Goal: Task Accomplishment & Management: Complete application form

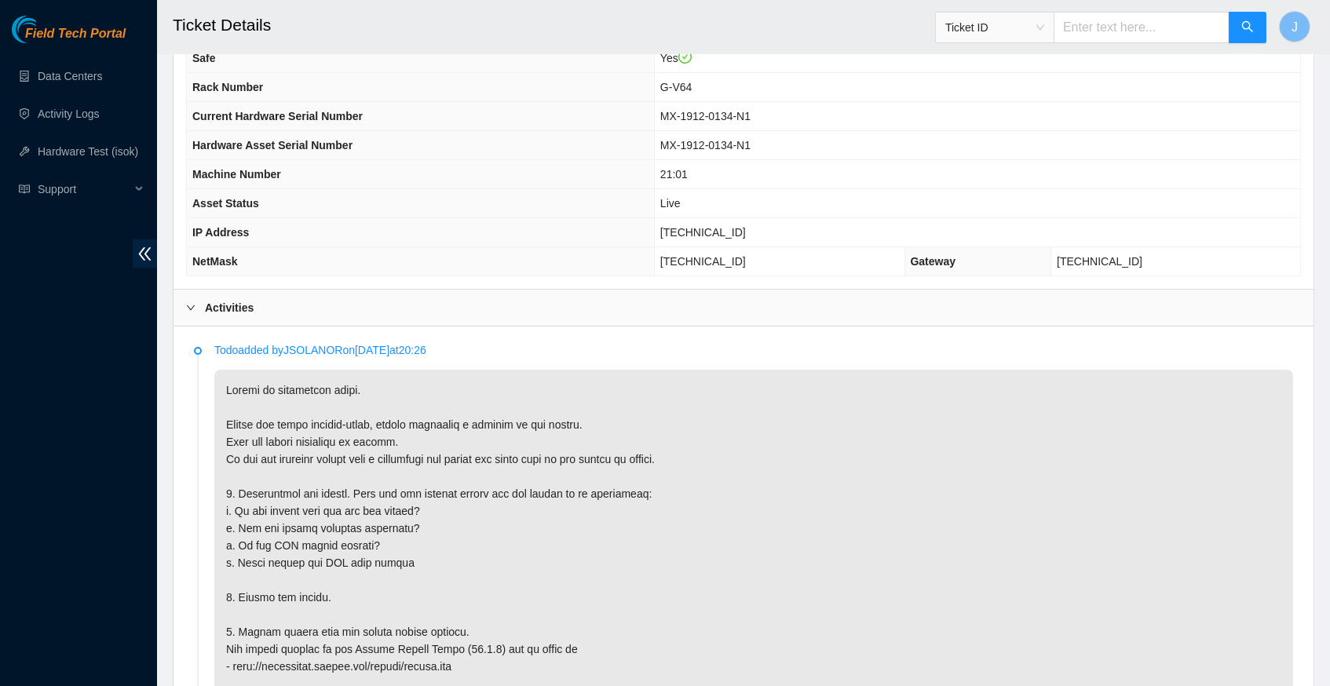
scroll to position [552, 0]
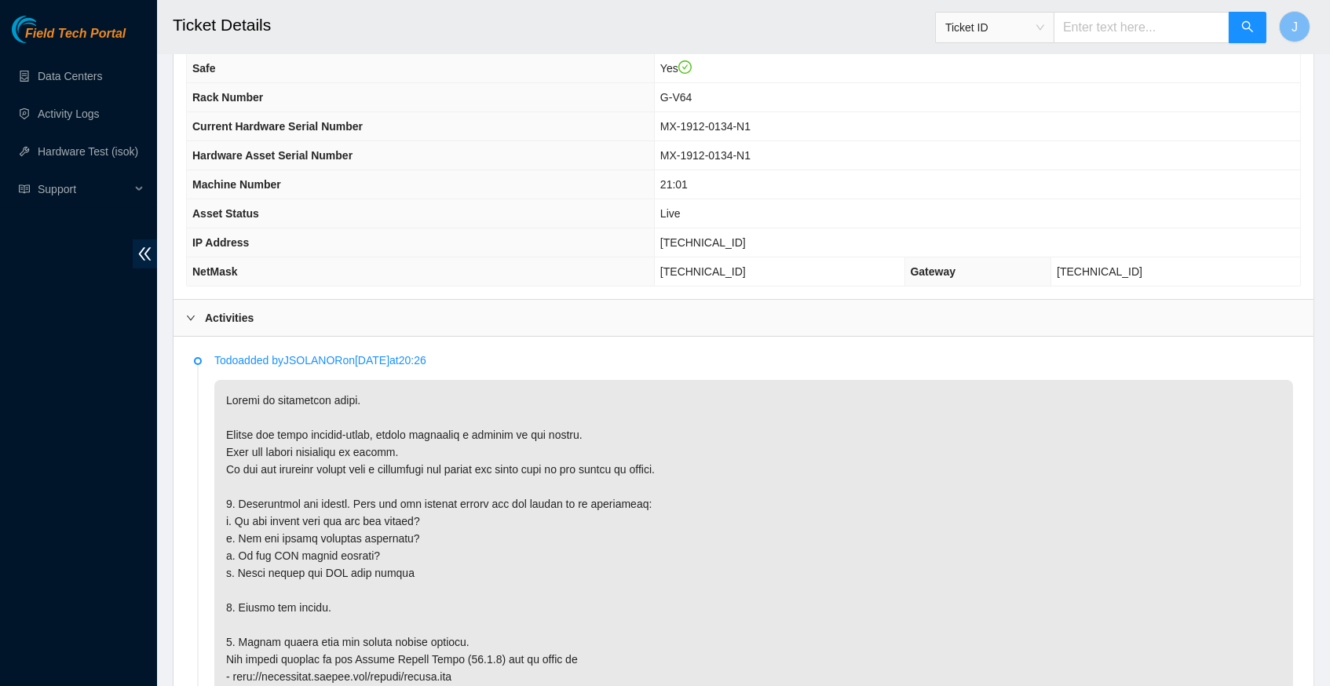
click at [693, 245] on span "[TECHNICAL_ID]" at bounding box center [703, 242] width 86 height 13
click at [721, 270] on span "[TECHNICAL_ID]" at bounding box center [703, 271] width 86 height 13
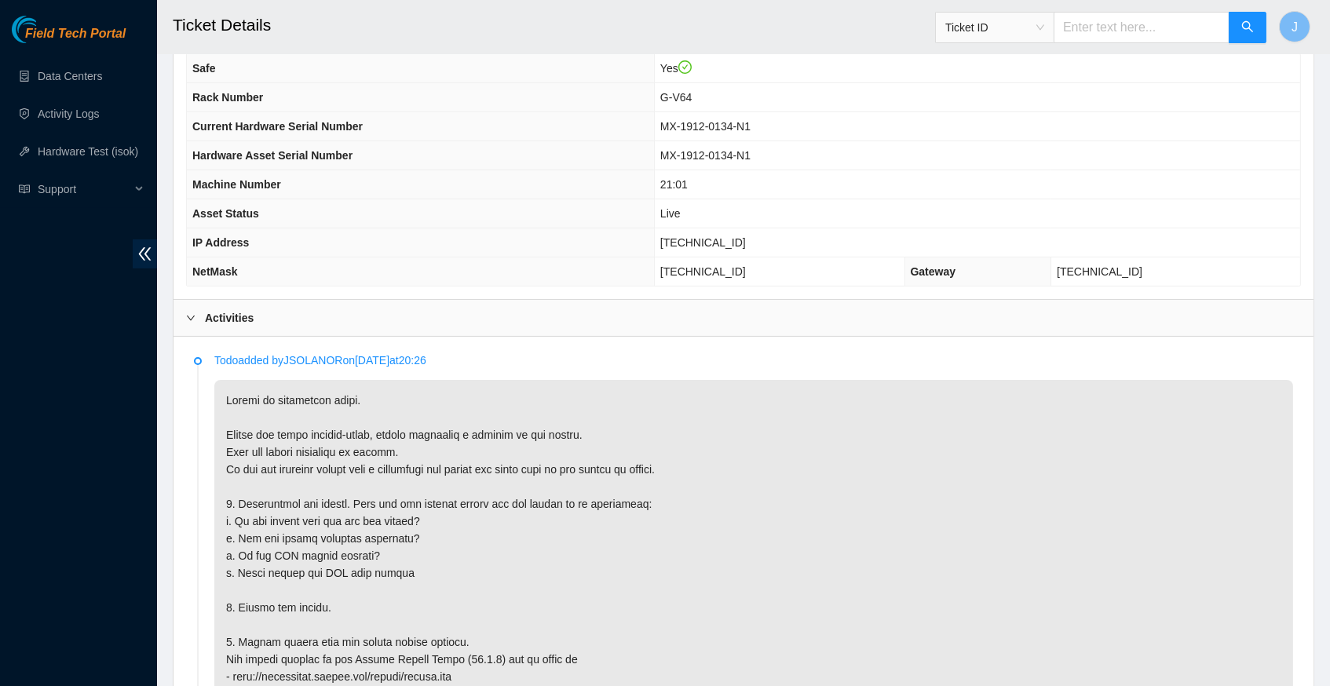
click at [696, 245] on span "[TECHNICAL_ID]" at bounding box center [703, 242] width 86 height 13
copy span "[TECHNICAL_ID]"
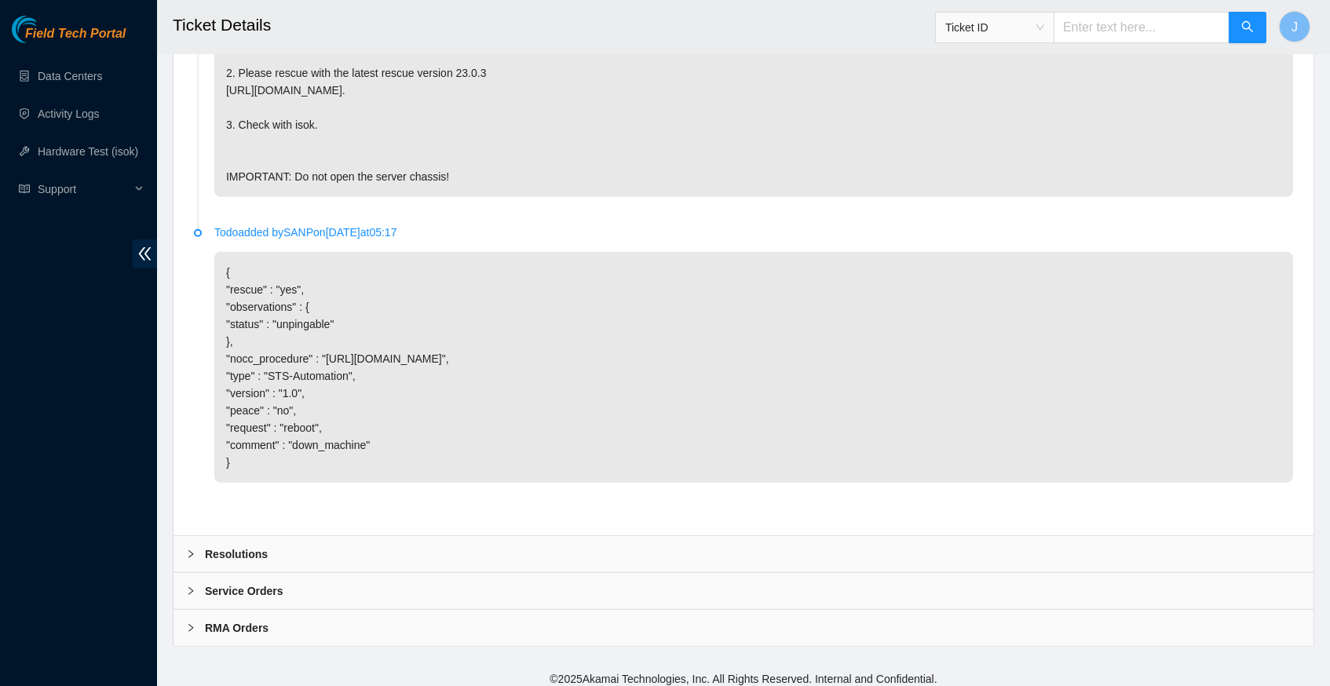
scroll to position [1830, 0]
click at [187, 550] on icon "right" at bounding box center [190, 554] width 9 height 9
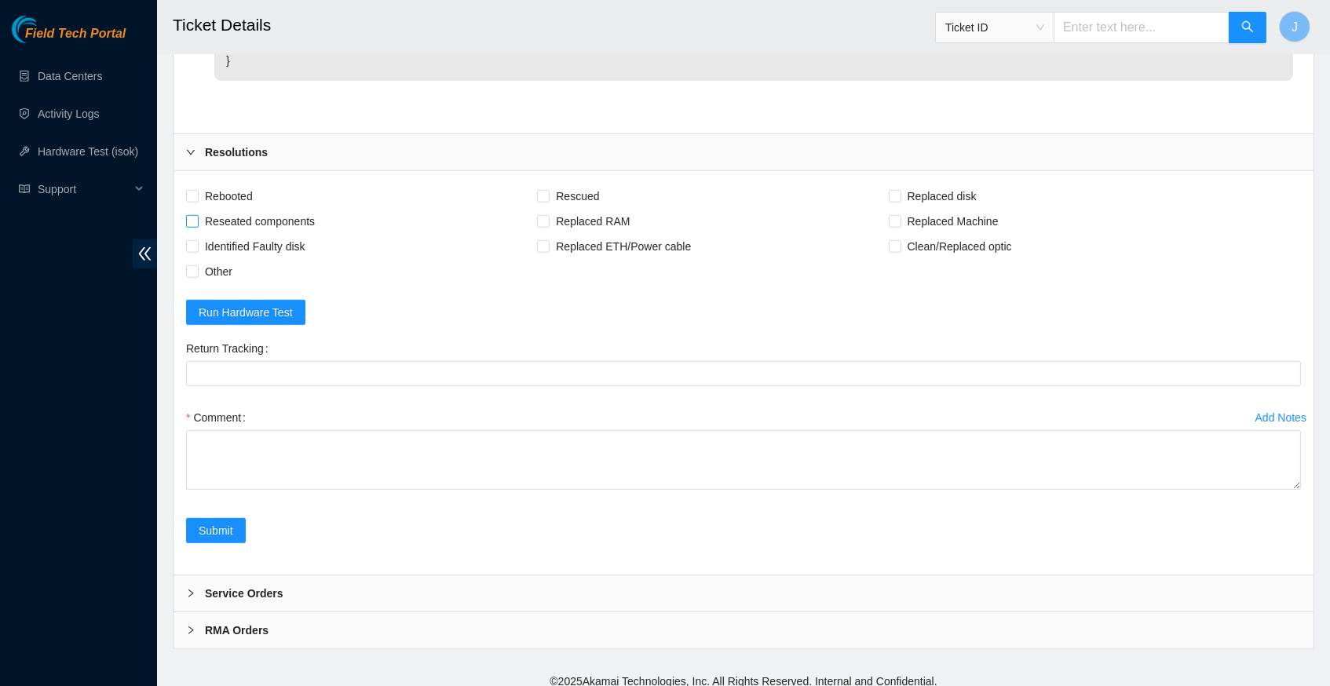
scroll to position [2232, 0]
click at [189, 191] on input "Rebooted" at bounding box center [191, 196] width 11 height 11
checkbox input "true"
click at [548, 191] on input "Rescued" at bounding box center [542, 196] width 11 height 11
checkbox input "true"
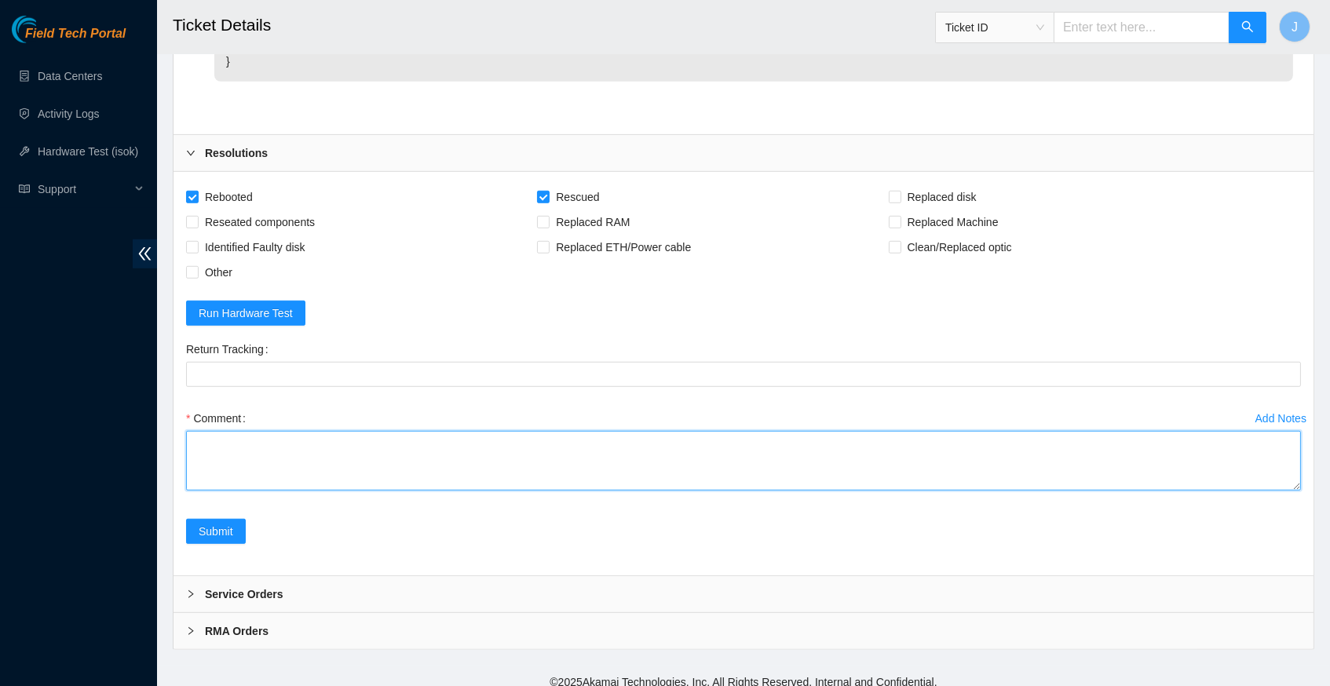
click at [309, 435] on textarea "Comment" at bounding box center [743, 461] width 1115 height 60
type textarea "verify server and rack info observed ETH lights not on request NOCC to suspend …"
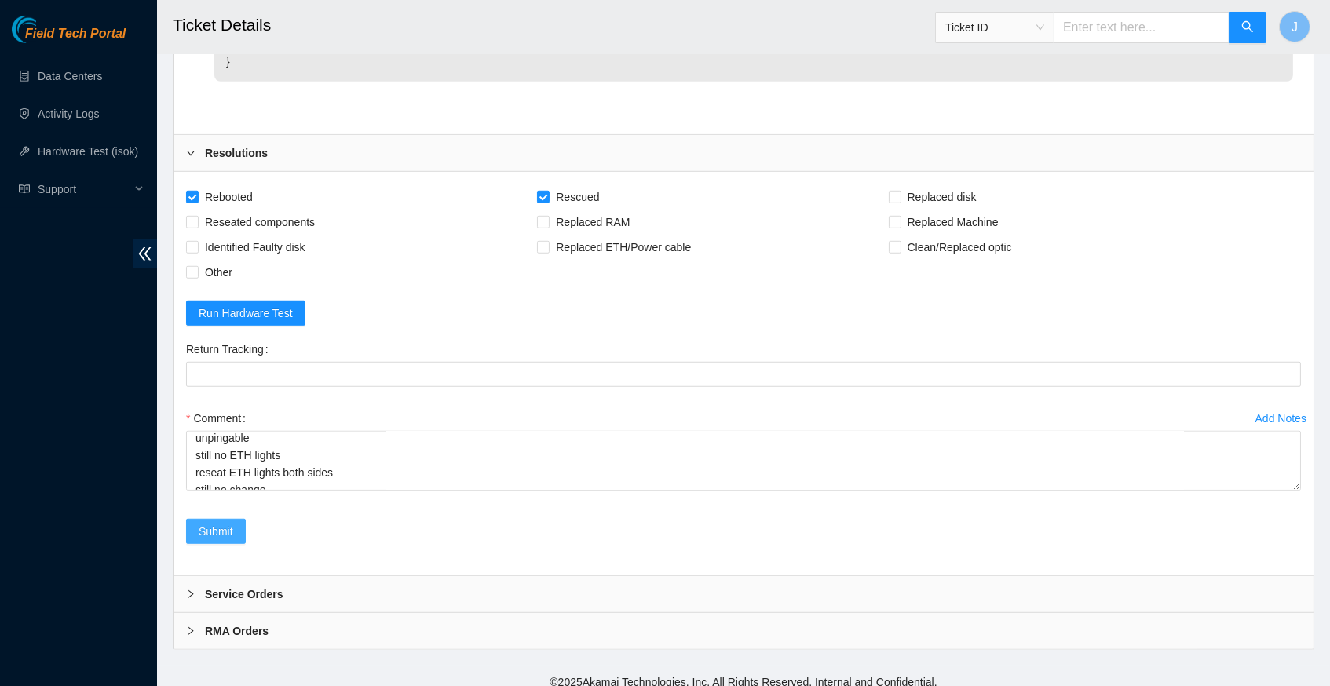
click at [214, 527] on span "Submit" at bounding box center [216, 531] width 35 height 17
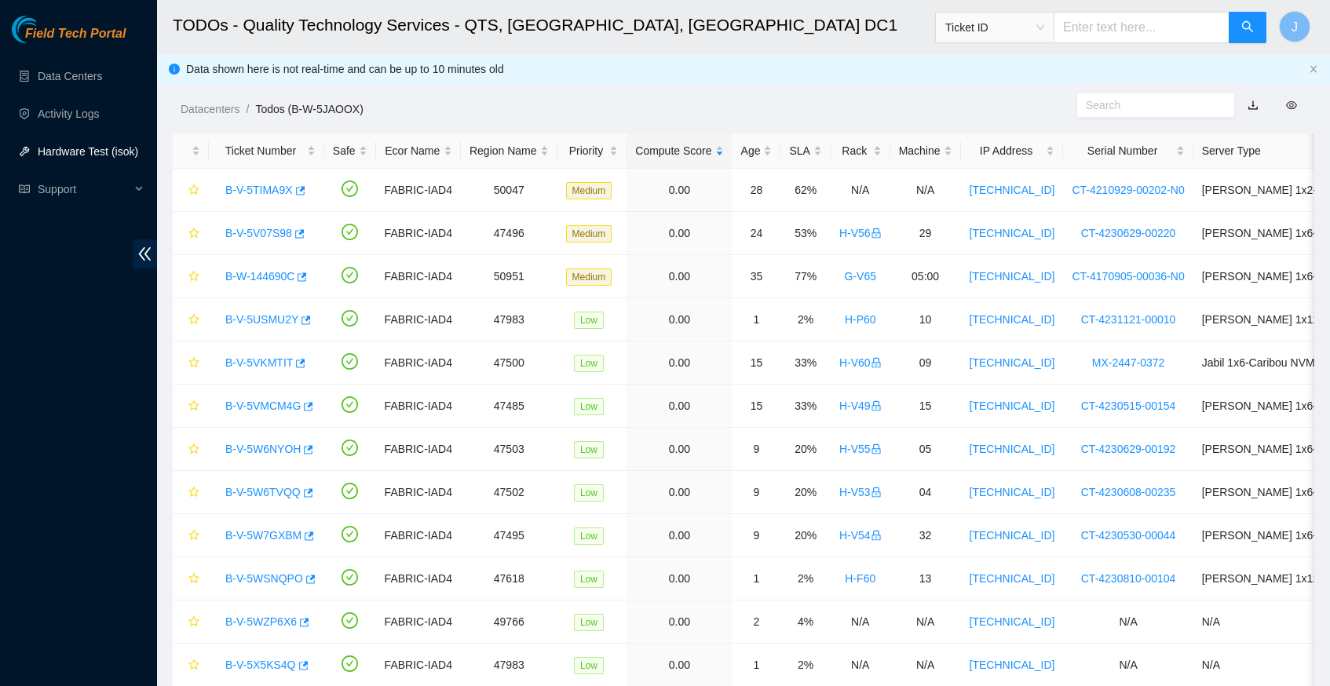
scroll to position [32, 0]
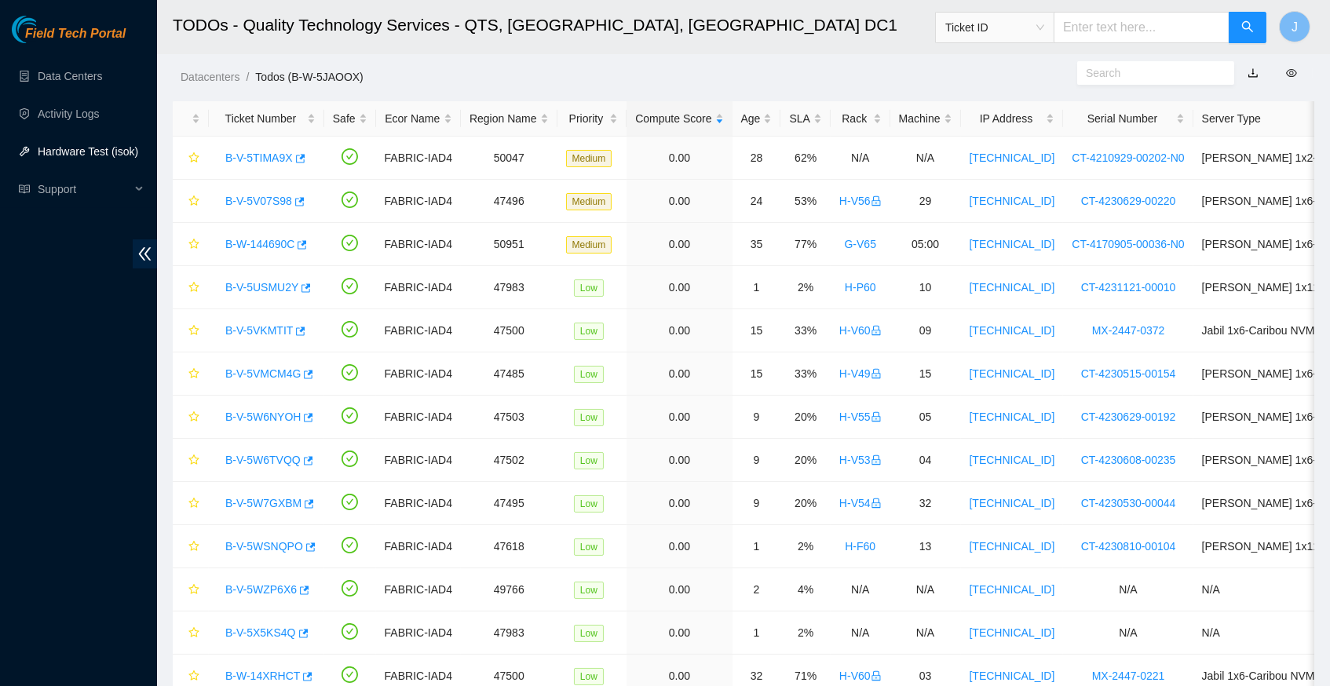
click at [100, 148] on link "Hardware Test (isok)" at bounding box center [88, 151] width 100 height 13
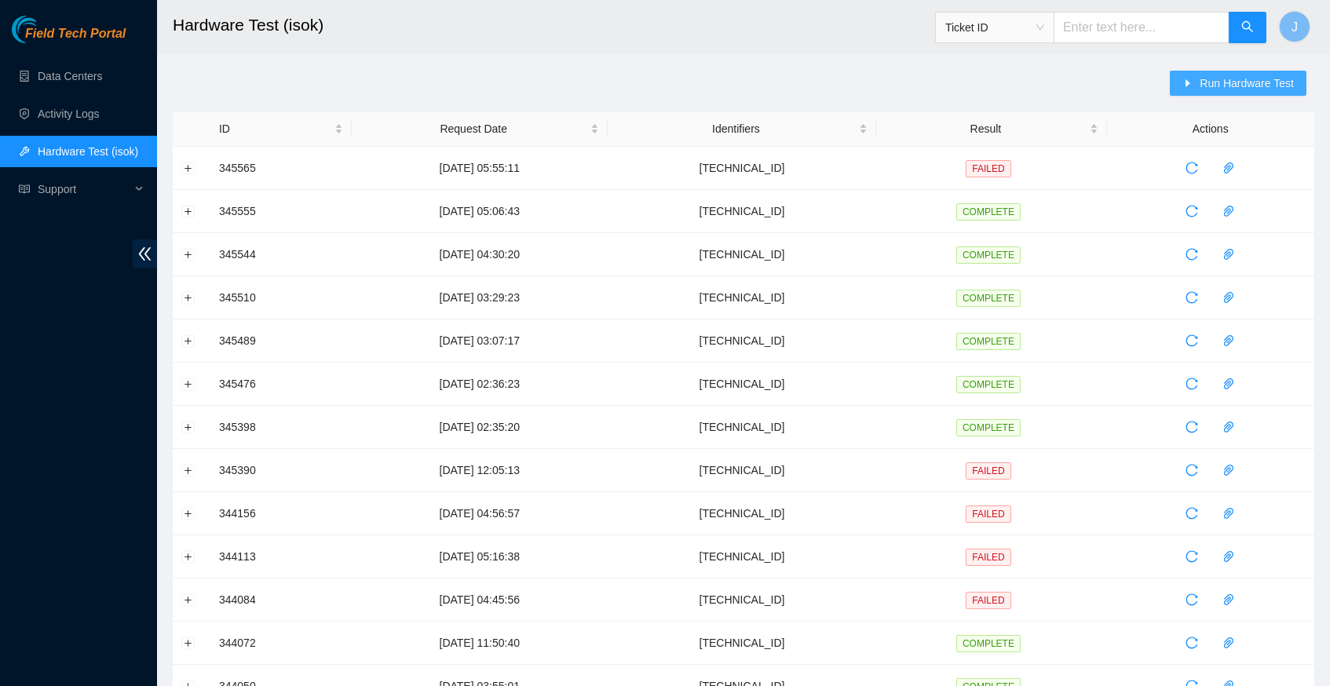
click at [1220, 86] on span "Run Hardware Test" at bounding box center [1246, 83] width 94 height 17
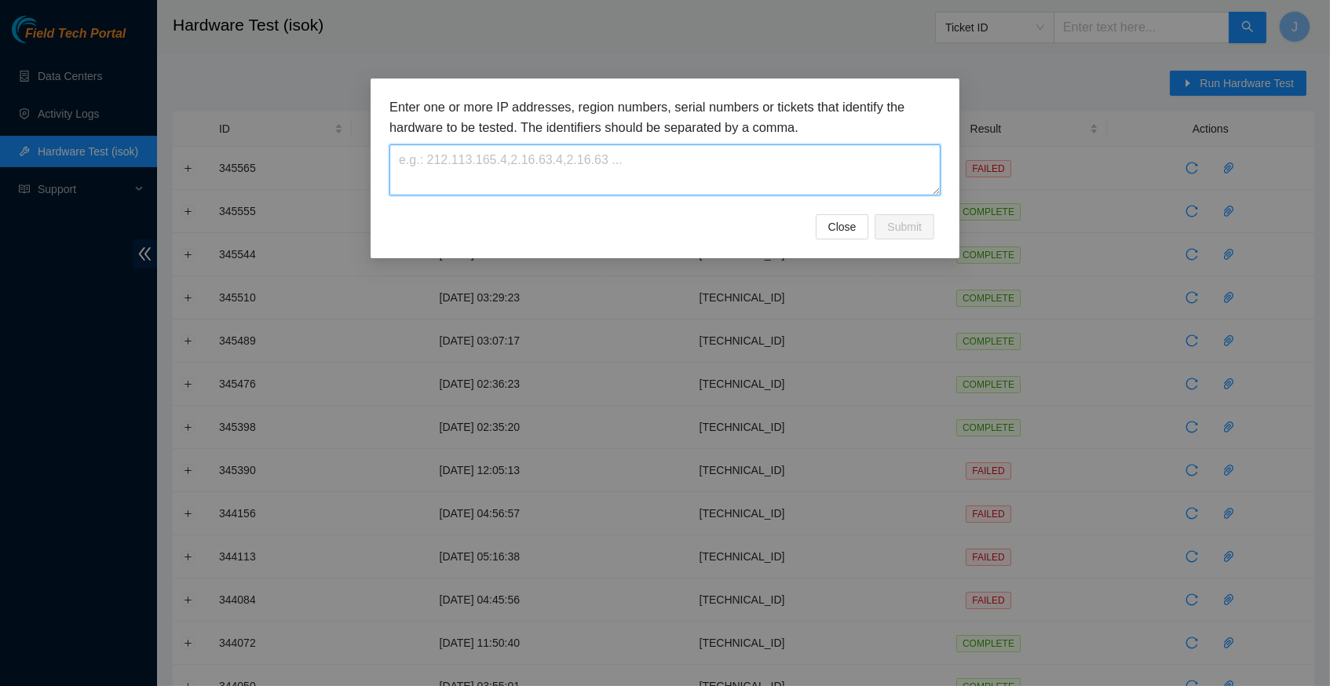
click at [498, 175] on textarea at bounding box center [664, 169] width 551 height 51
paste textarea "[TECHNICAL_ID]"
type textarea "[TECHNICAL_ID]"
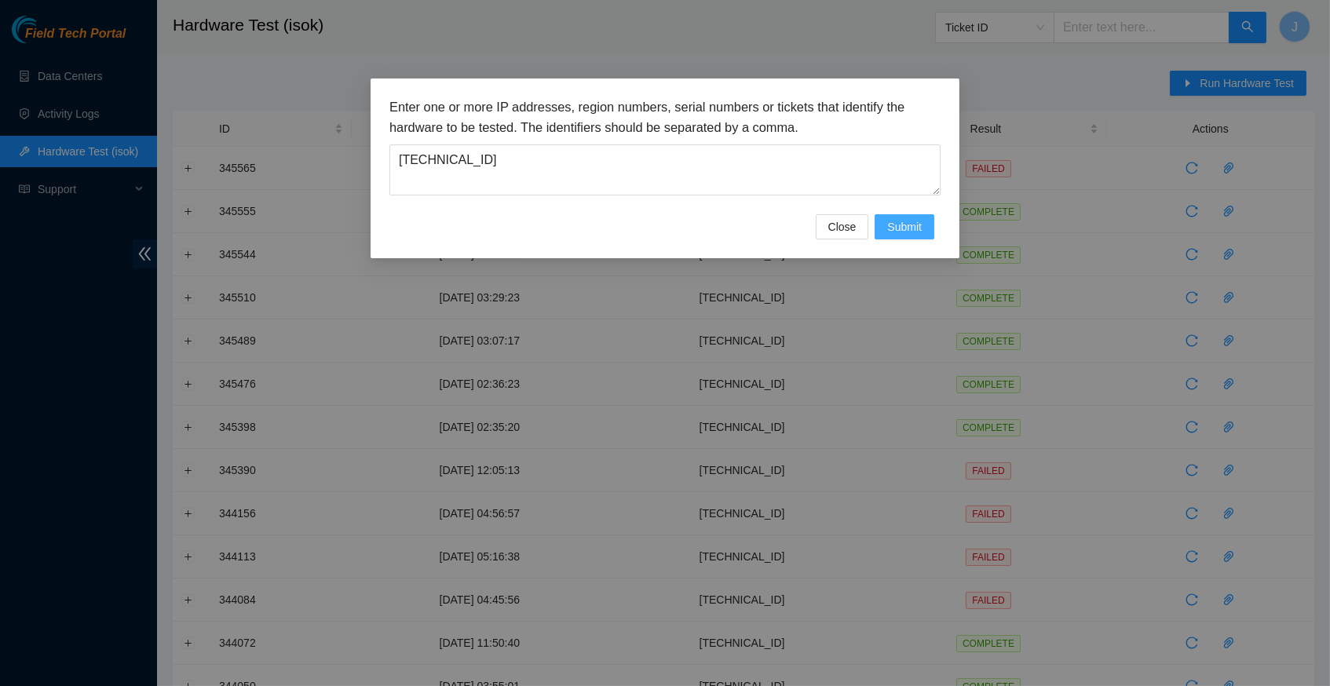
click at [914, 224] on span "Submit" at bounding box center [904, 226] width 35 height 17
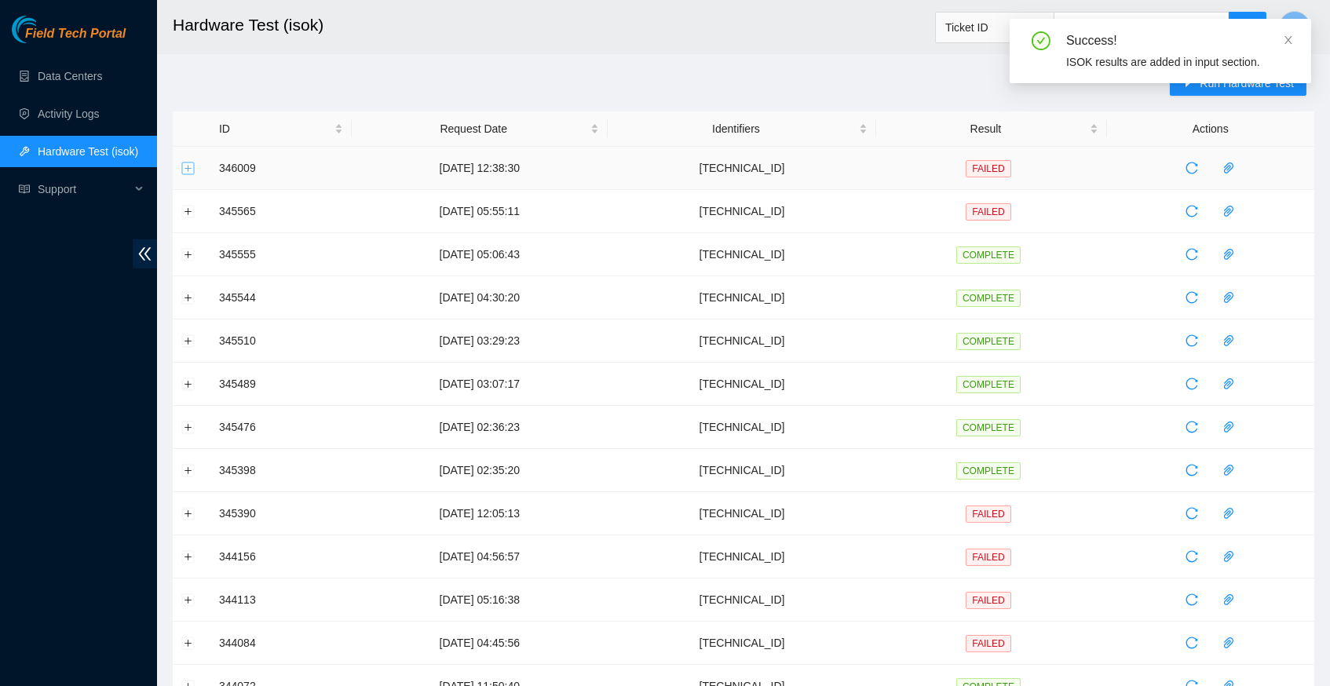
click at [186, 166] on button "Expand row" at bounding box center [188, 168] width 13 height 13
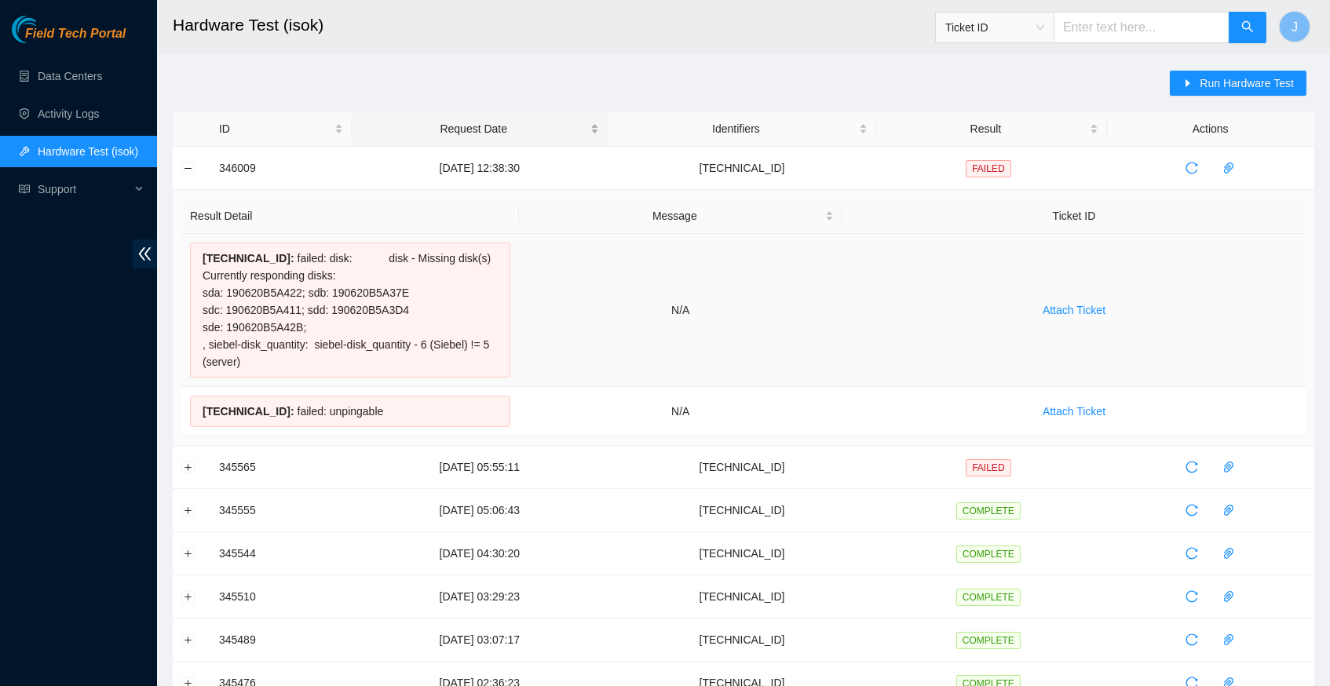
click at [599, 120] on div "Request Date" at bounding box center [479, 128] width 239 height 17
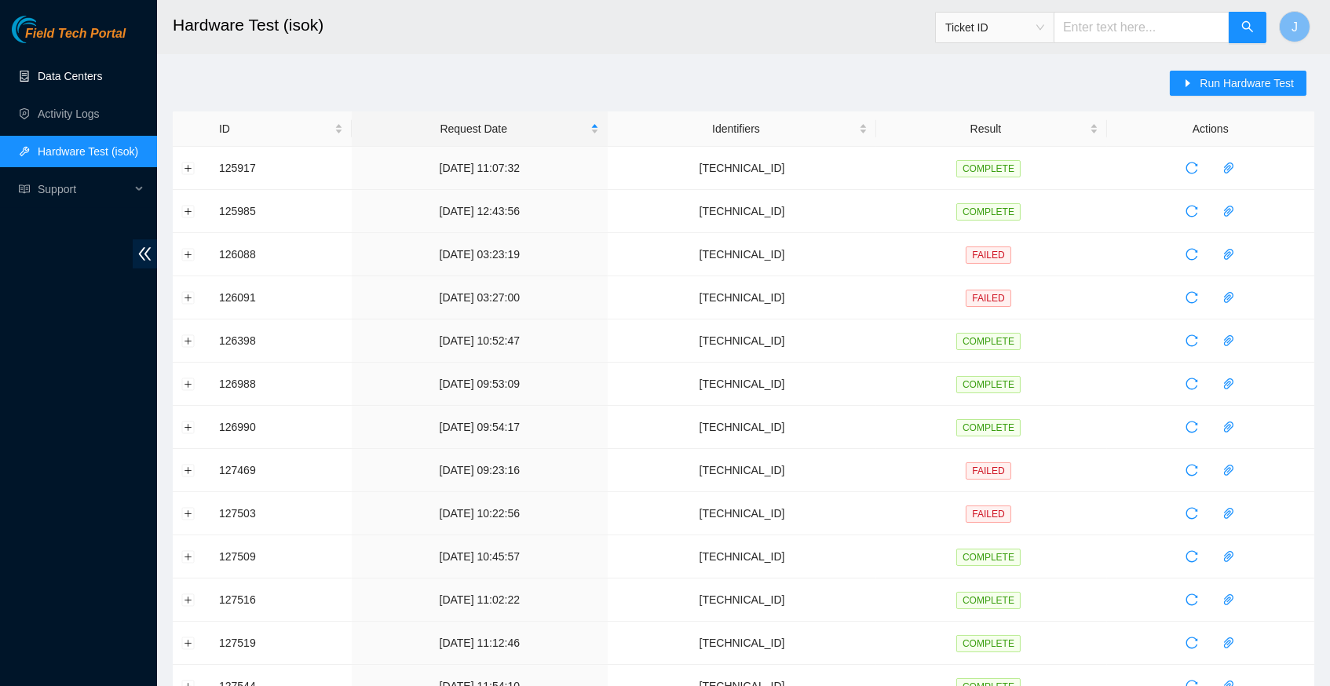
click at [68, 82] on link "Data Centers" at bounding box center [70, 76] width 64 height 13
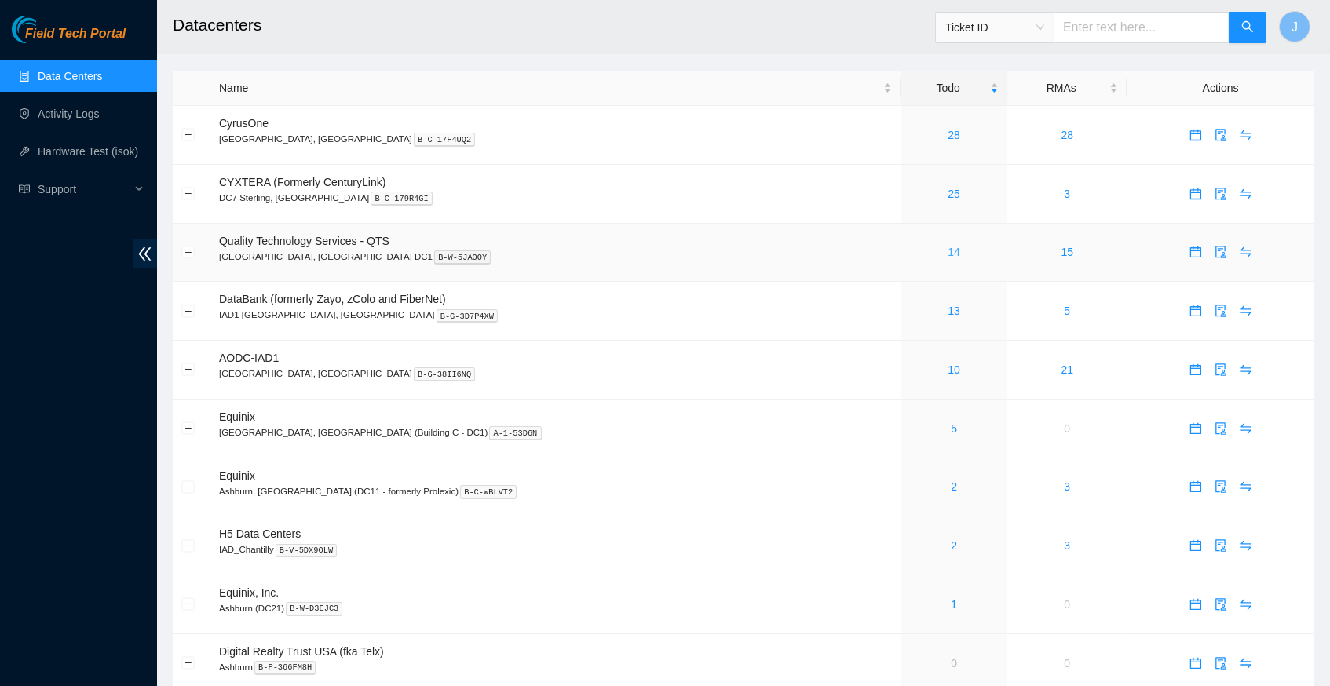
click at [947, 246] on link "14" at bounding box center [953, 252] width 13 height 13
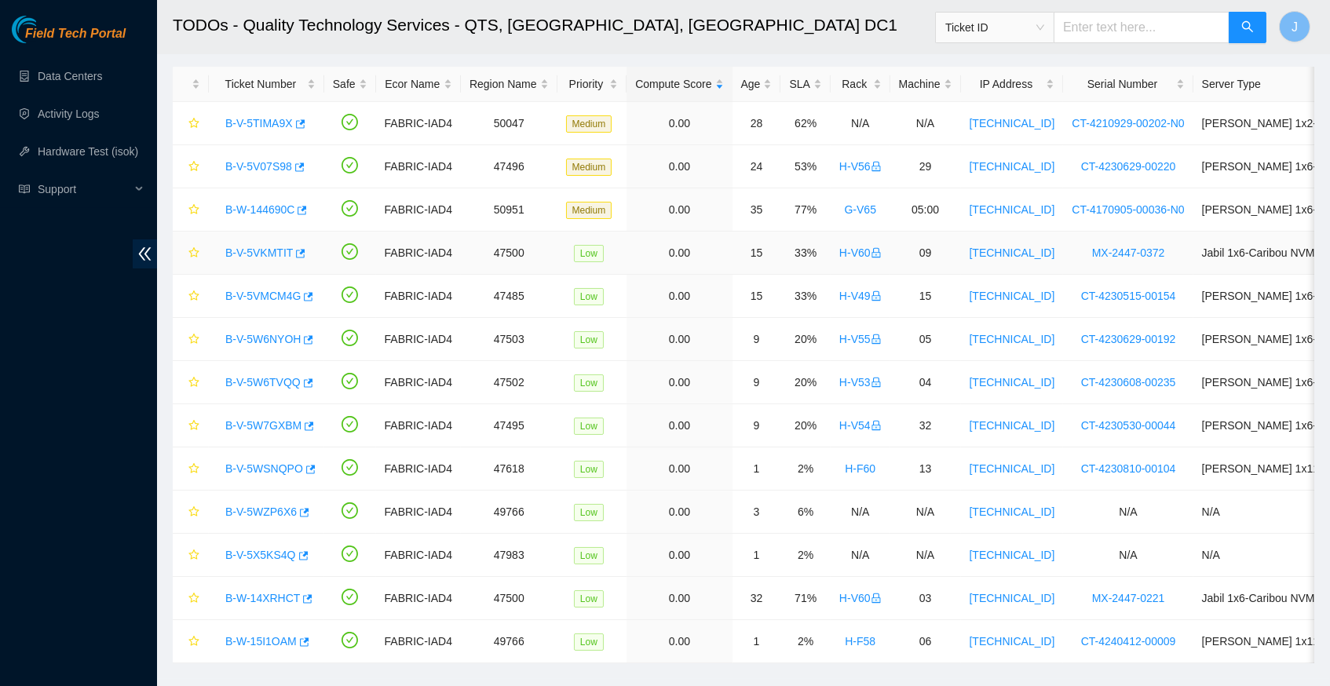
scroll to position [66, 0]
click at [69, 79] on link "Data Centers" at bounding box center [70, 76] width 64 height 13
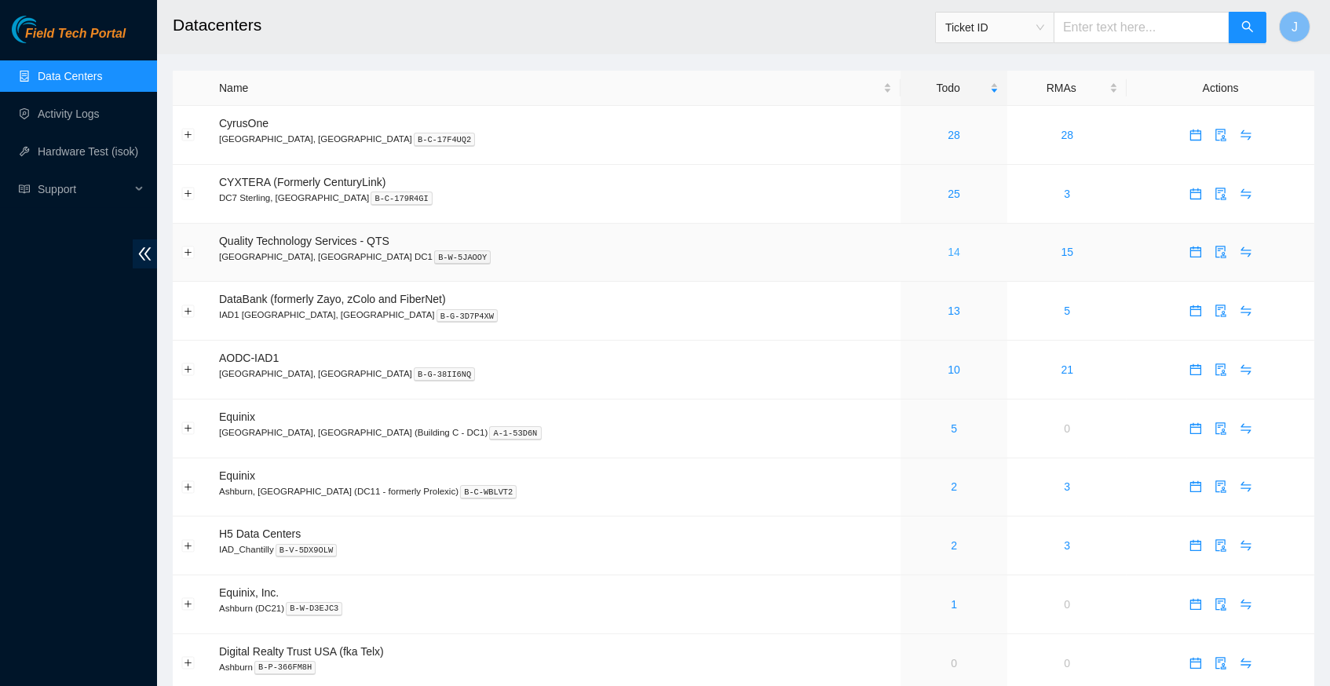
click at [947, 252] on link "14" at bounding box center [953, 252] width 13 height 13
